Goal: Information Seeking & Learning: Learn about a topic

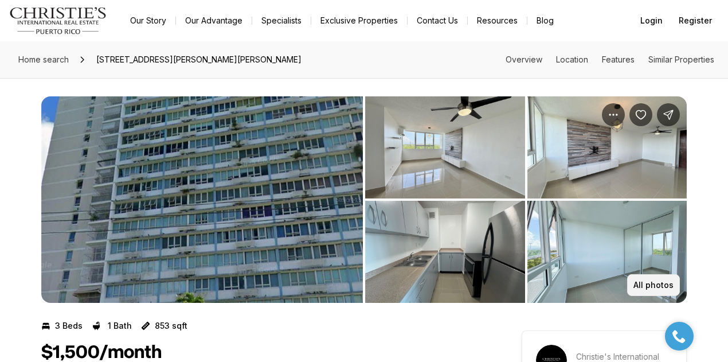
click at [651, 285] on p "All photos" at bounding box center [654, 284] width 40 height 9
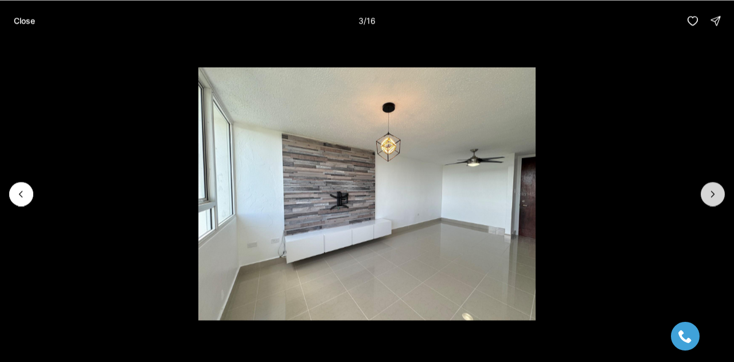
click at [715, 192] on icon "Next slide" at bounding box center [712, 193] width 11 height 11
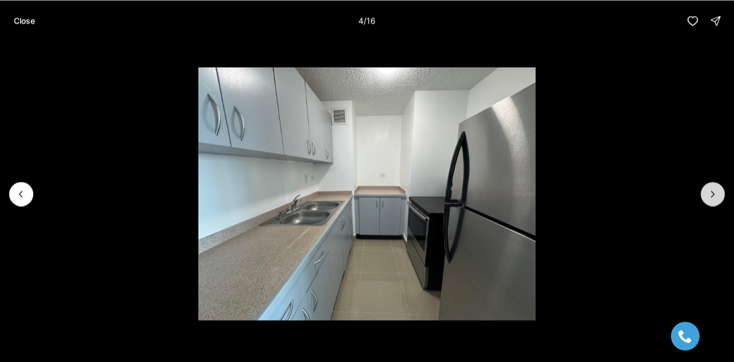
click at [715, 192] on icon "Next slide" at bounding box center [712, 193] width 11 height 11
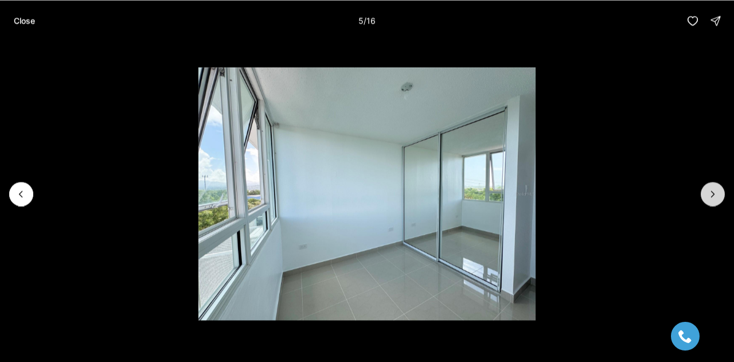
click at [715, 192] on icon "Next slide" at bounding box center [712, 193] width 11 height 11
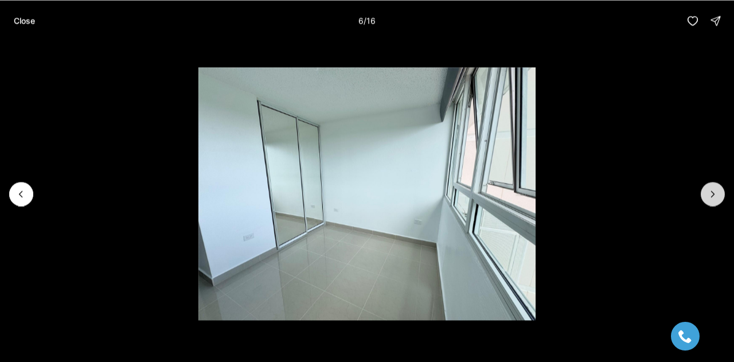
click at [715, 192] on icon "Next slide" at bounding box center [712, 193] width 11 height 11
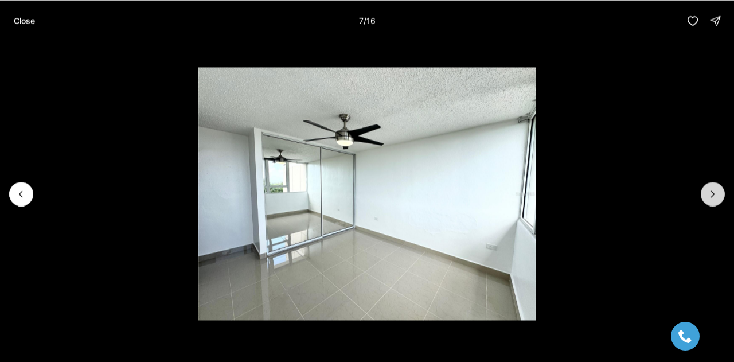
click at [715, 192] on icon "Next slide" at bounding box center [712, 193] width 11 height 11
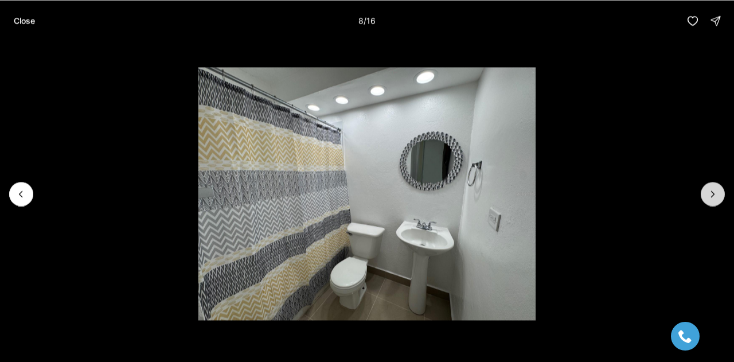
click at [715, 192] on icon "Next slide" at bounding box center [712, 193] width 11 height 11
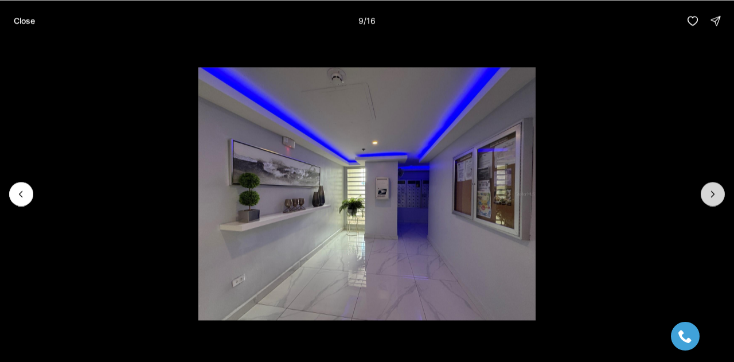
click at [715, 192] on icon "Next slide" at bounding box center [712, 193] width 11 height 11
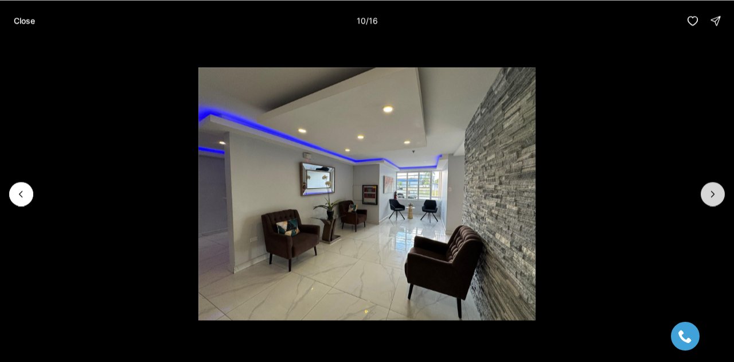
click at [715, 192] on icon "Next slide" at bounding box center [712, 193] width 11 height 11
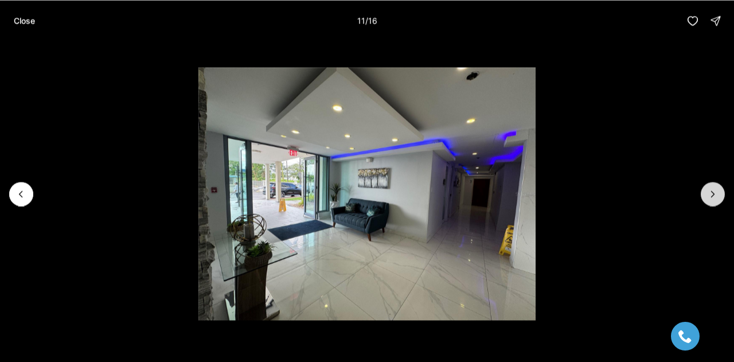
click at [715, 192] on icon "Next slide" at bounding box center [712, 193] width 11 height 11
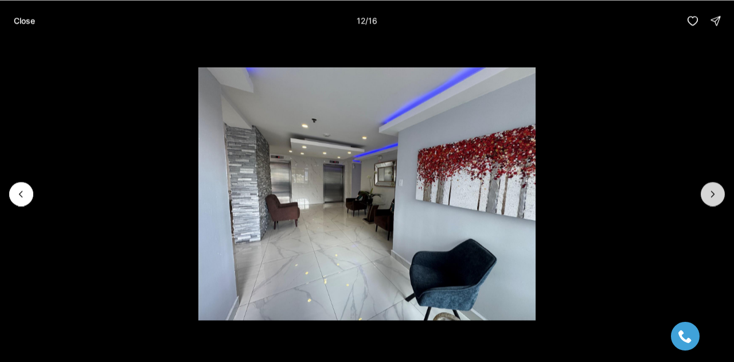
click at [715, 192] on icon "Next slide" at bounding box center [712, 193] width 11 height 11
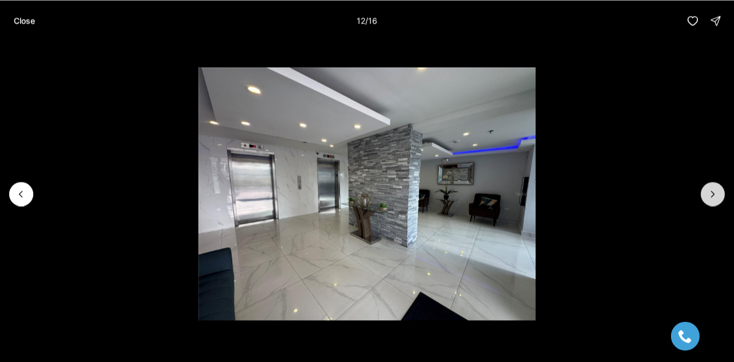
click at [716, 192] on icon "Next slide" at bounding box center [712, 193] width 11 height 11
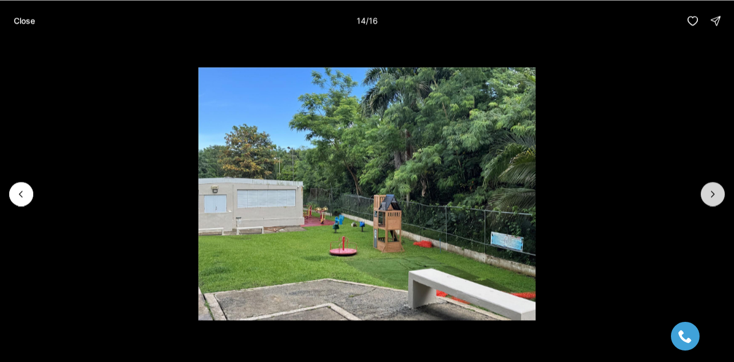
click at [716, 192] on icon "Next slide" at bounding box center [712, 193] width 11 height 11
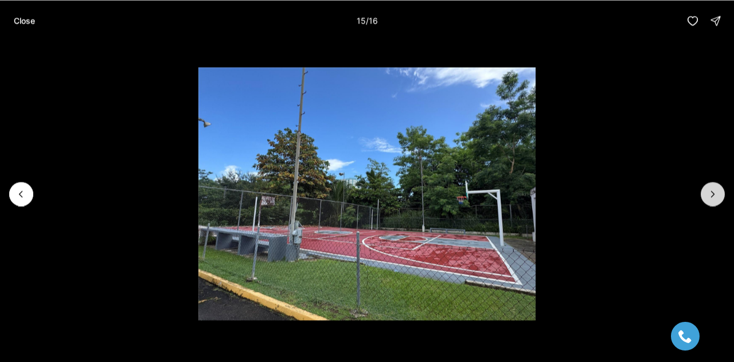
click at [716, 192] on icon "Next slide" at bounding box center [712, 193] width 11 height 11
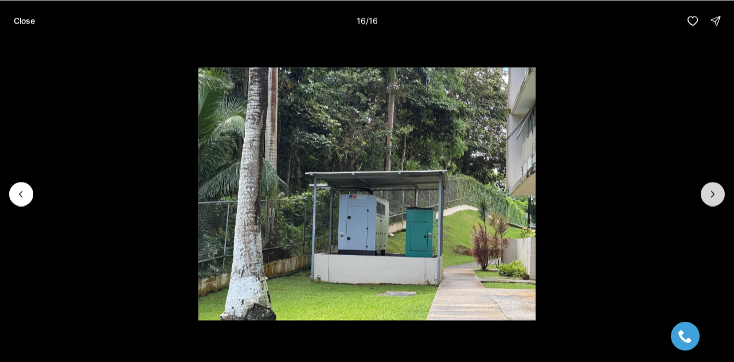
click at [716, 192] on div at bounding box center [713, 194] width 24 height 24
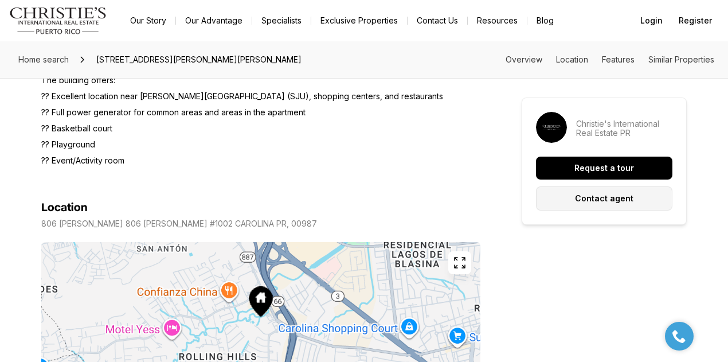
scroll to position [745, 0]
